Goal: Information Seeking & Learning: Learn about a topic

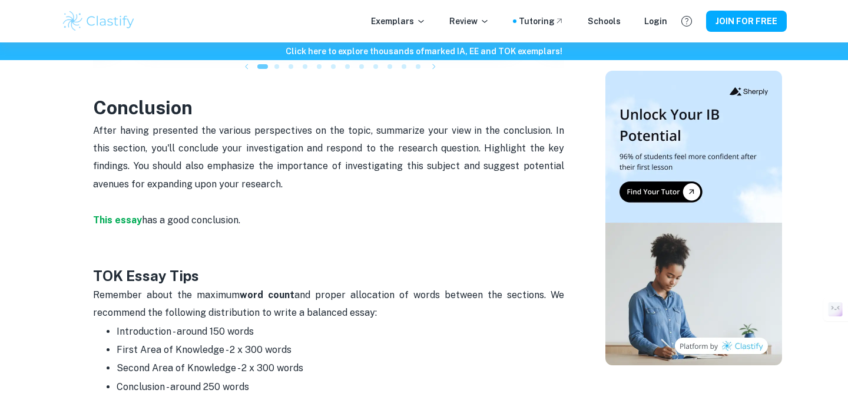
scroll to position [1703, 0]
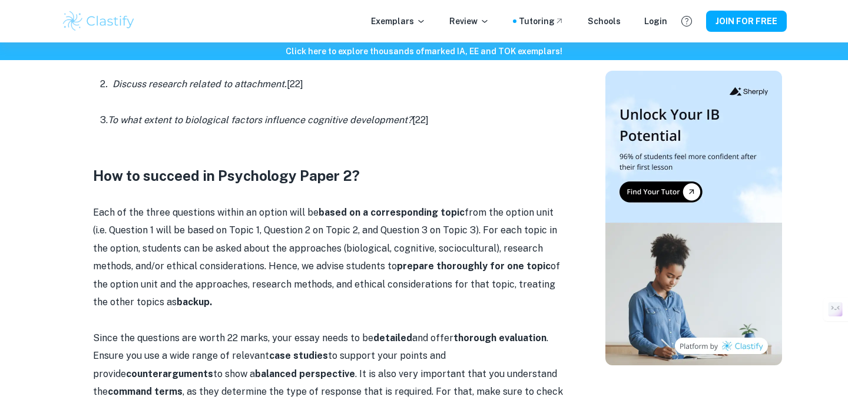
scroll to position [855, 0]
